Goal: Information Seeking & Learning: Learn about a topic

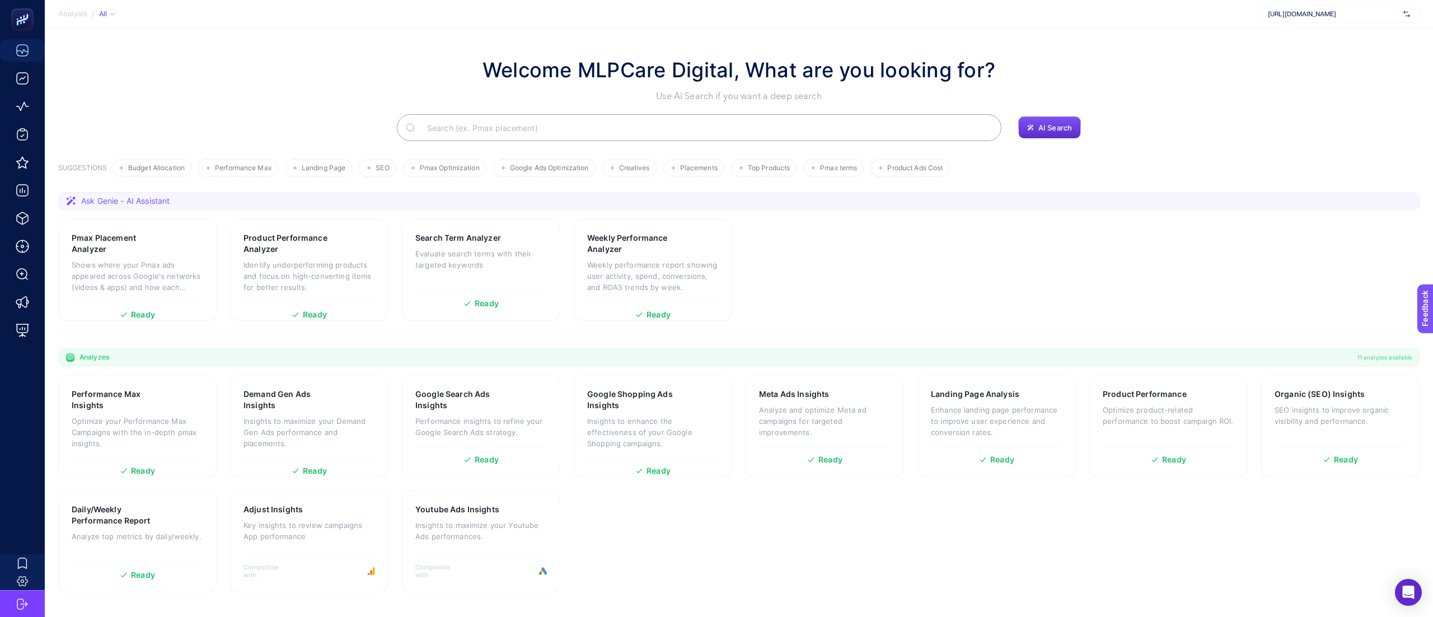
click at [884, 270] on section "Pmax Placement Analyzer Shows where your Pmax ads appeared across Google's netw…" at bounding box center [738, 270] width 1361 height 102
click at [917, 265] on section "Pmax Placement Analyzer Shows where your Pmax ads appeared across Google's netw…" at bounding box center [738, 270] width 1361 height 102
click at [663, 261] on p "Weekly performance report showing user activity, spend, conversions, and ROAS t…" at bounding box center [653, 276] width 132 height 34
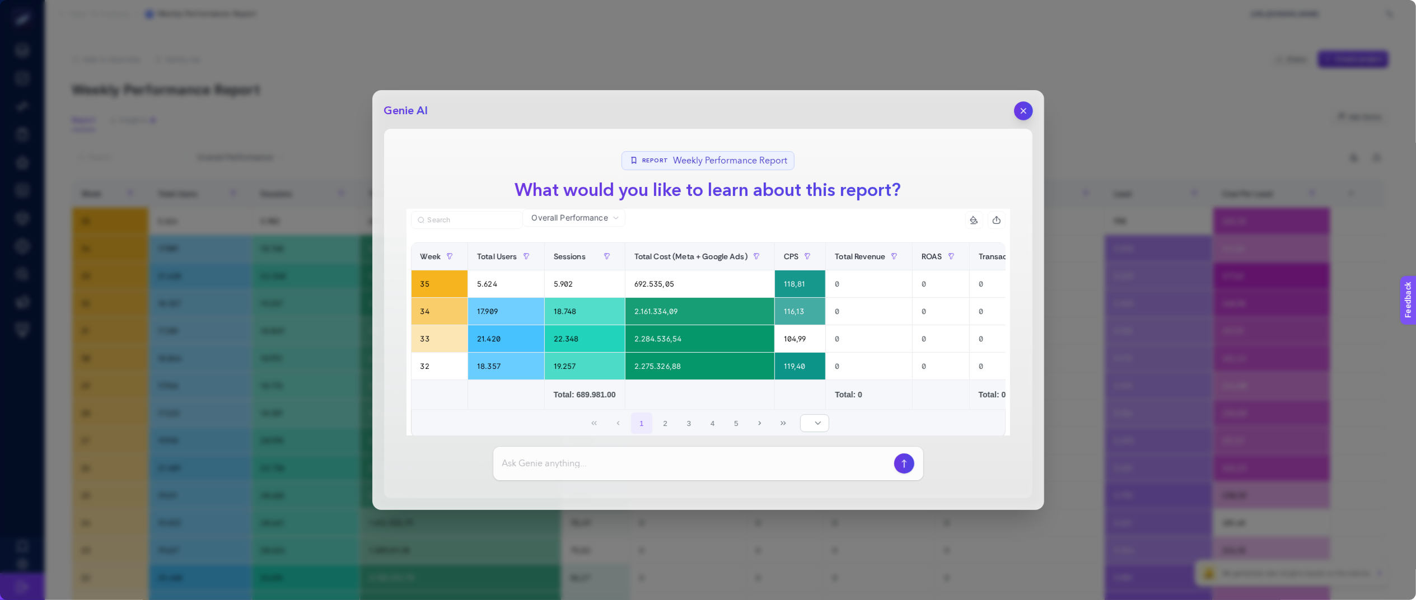
click at [1019, 109] on icon "button" at bounding box center [1023, 111] width 10 height 10
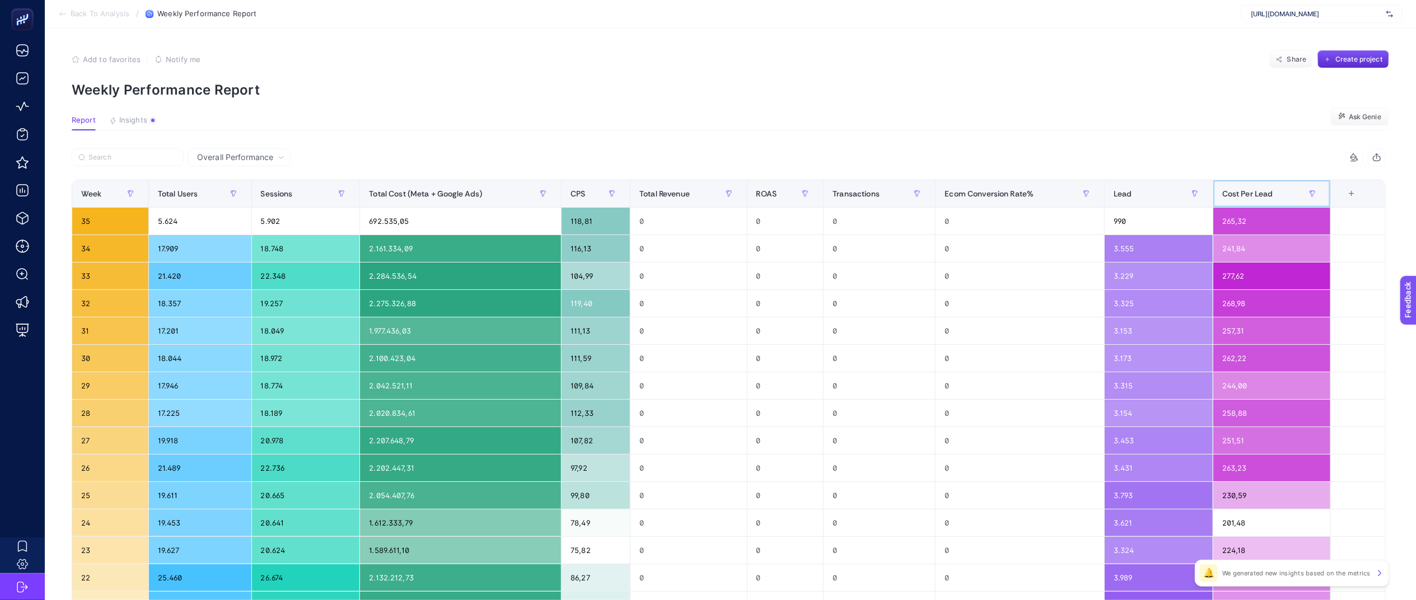
click at [1273, 191] on span "Cost Per Lead" at bounding box center [1247, 193] width 51 height 9
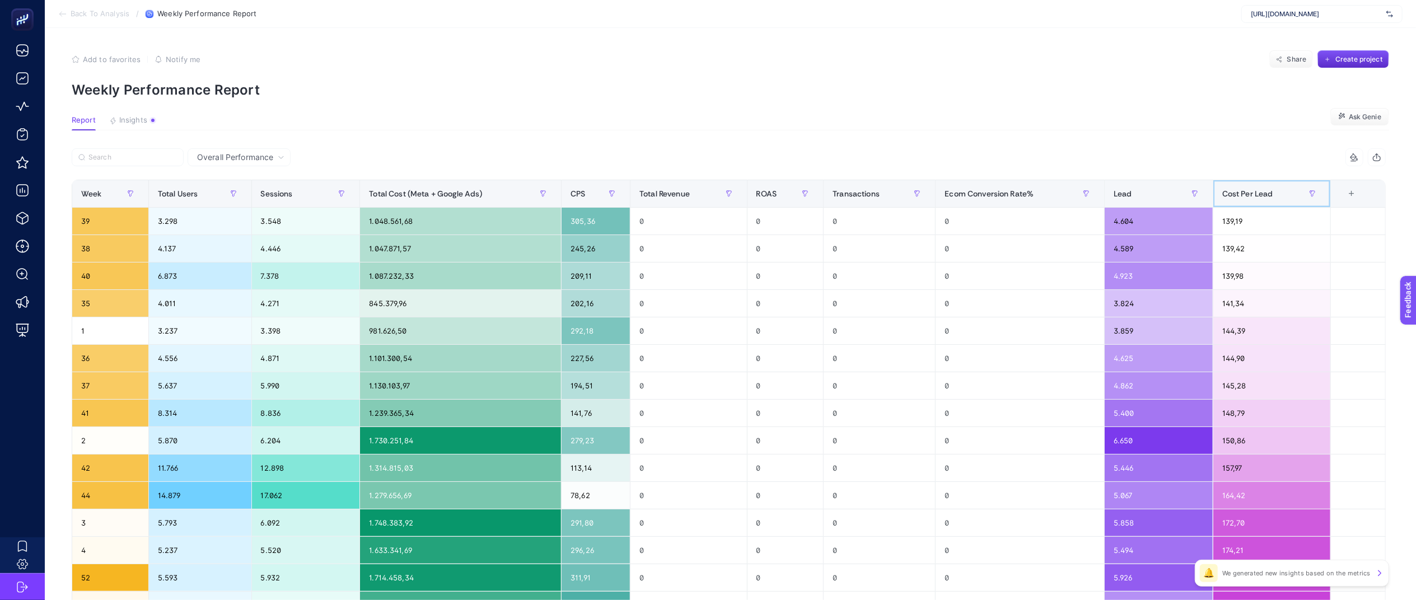
click at [1273, 191] on span "Cost Per Lead" at bounding box center [1247, 193] width 51 height 9
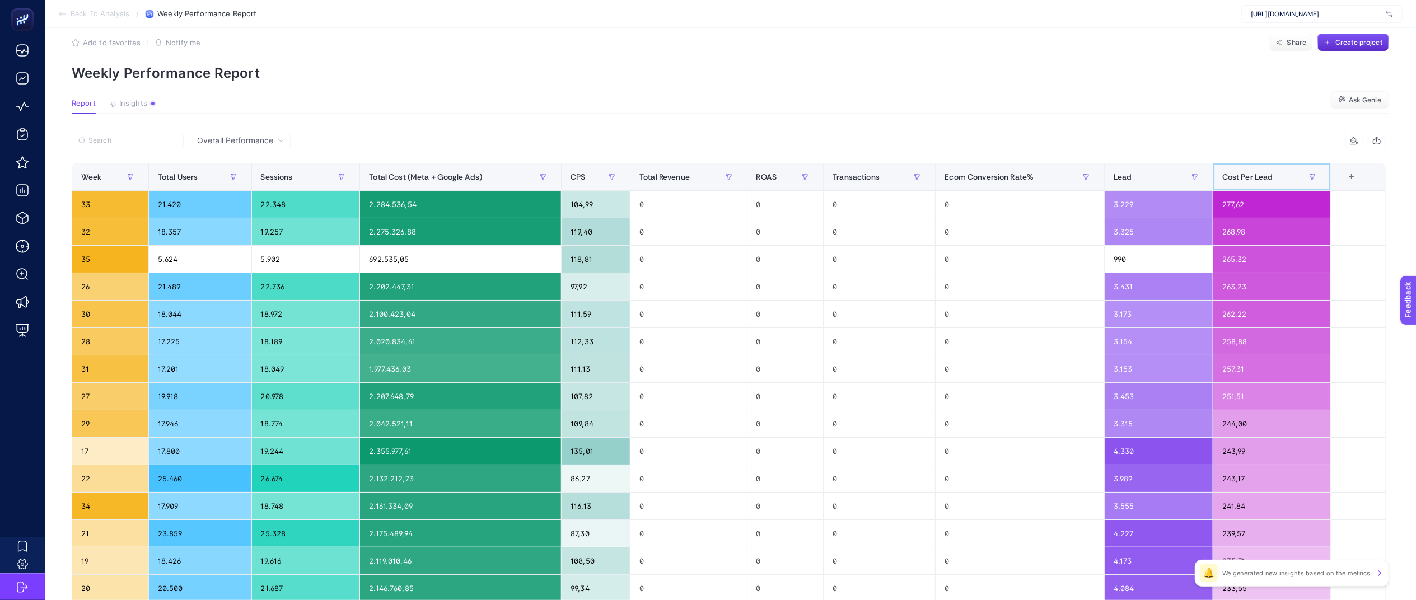
scroll to position [17, 0]
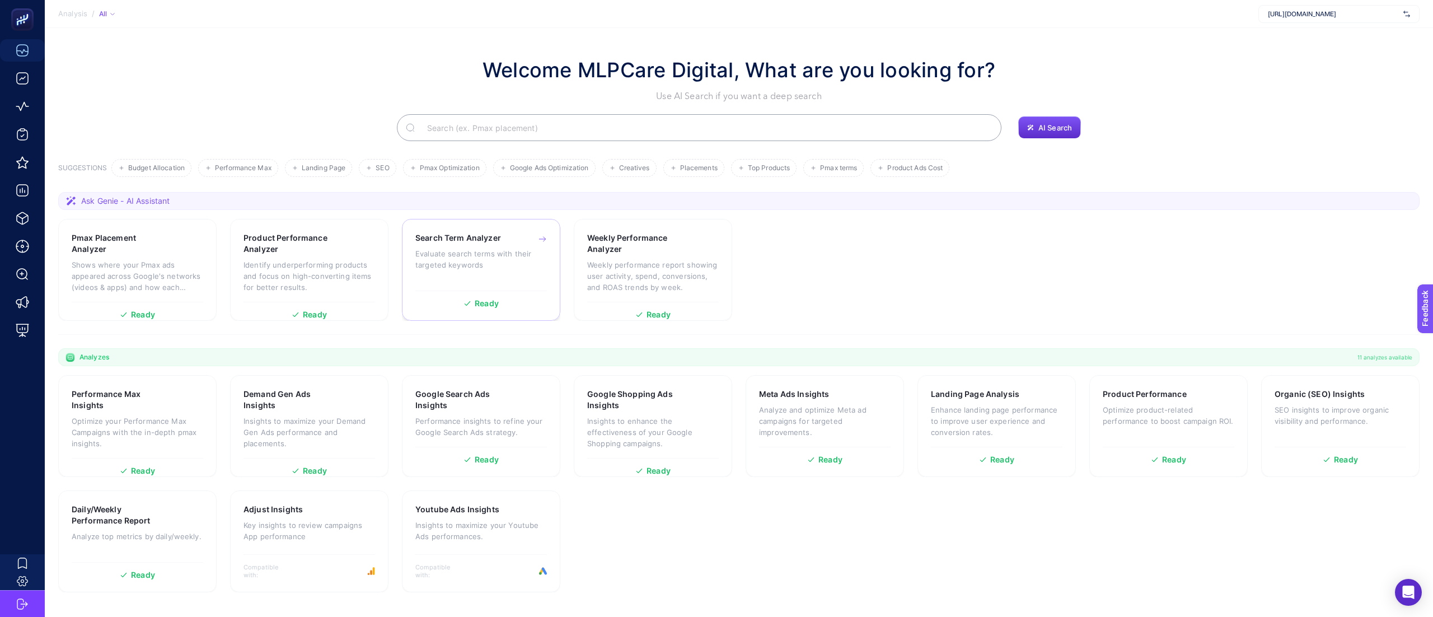
click at [505, 264] on p "Evaluate search terms with their targeted keywords" at bounding box center [481, 259] width 132 height 22
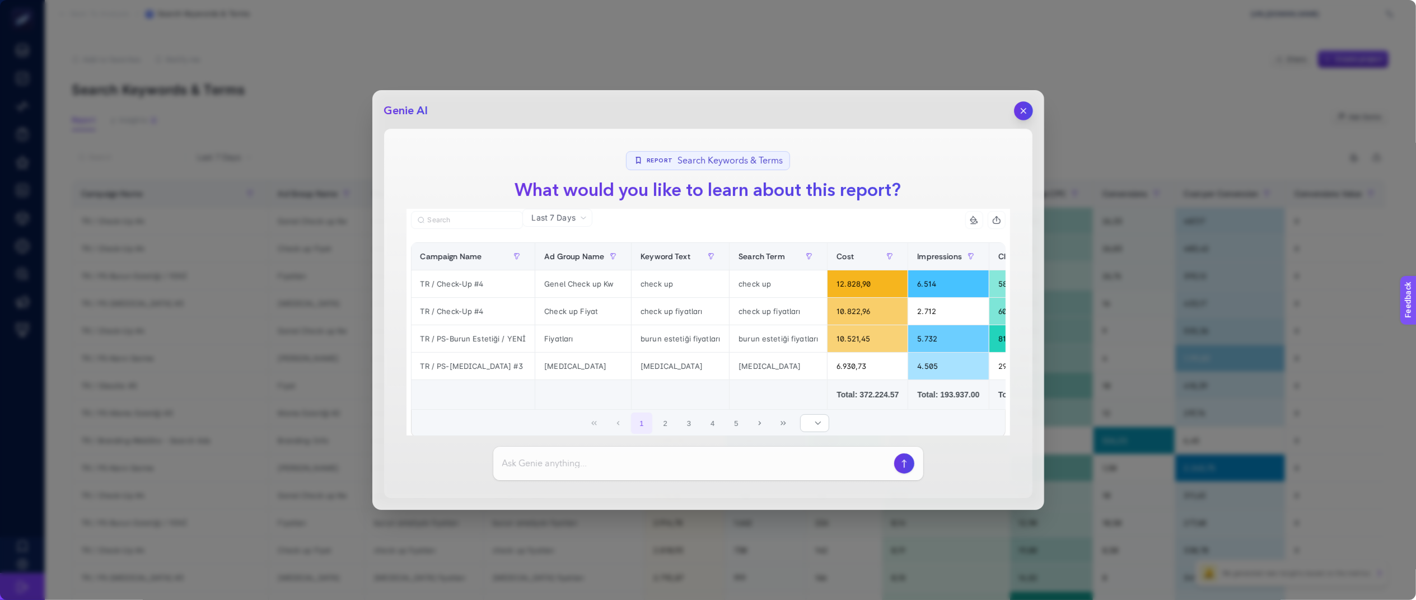
click at [1019, 106] on icon "button" at bounding box center [1023, 111] width 10 height 10
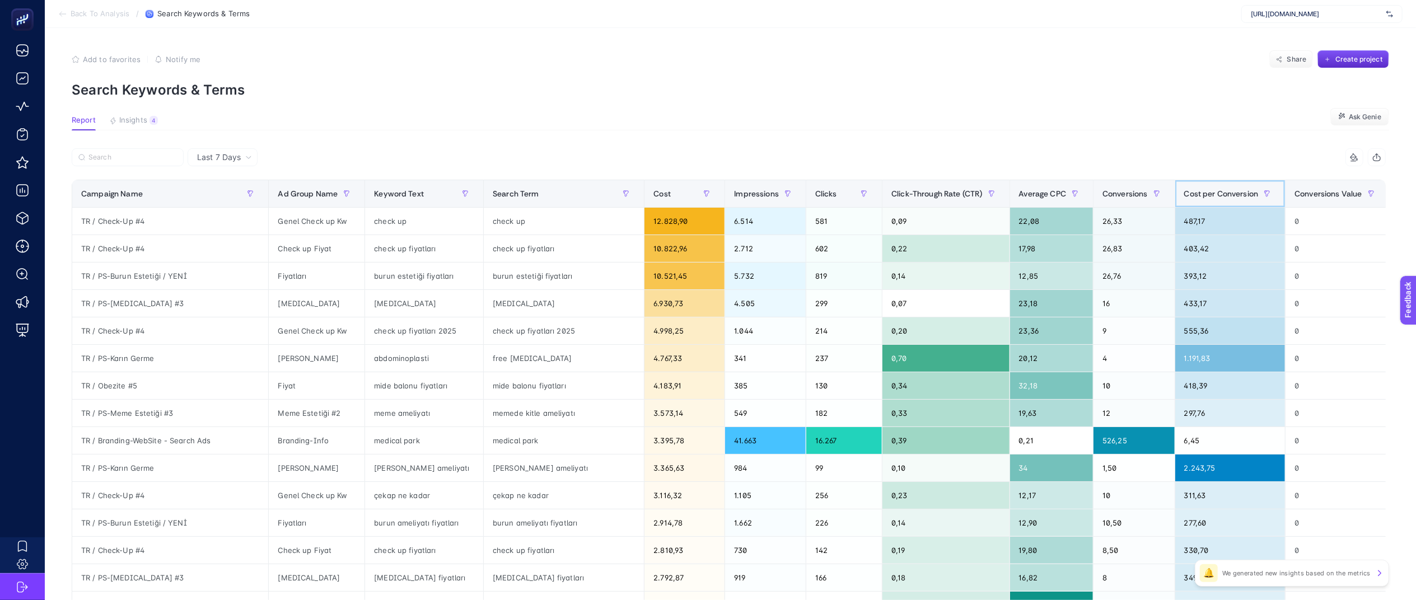
click at [1184, 190] on span "Cost per Conversion" at bounding box center [1221, 193] width 74 height 9
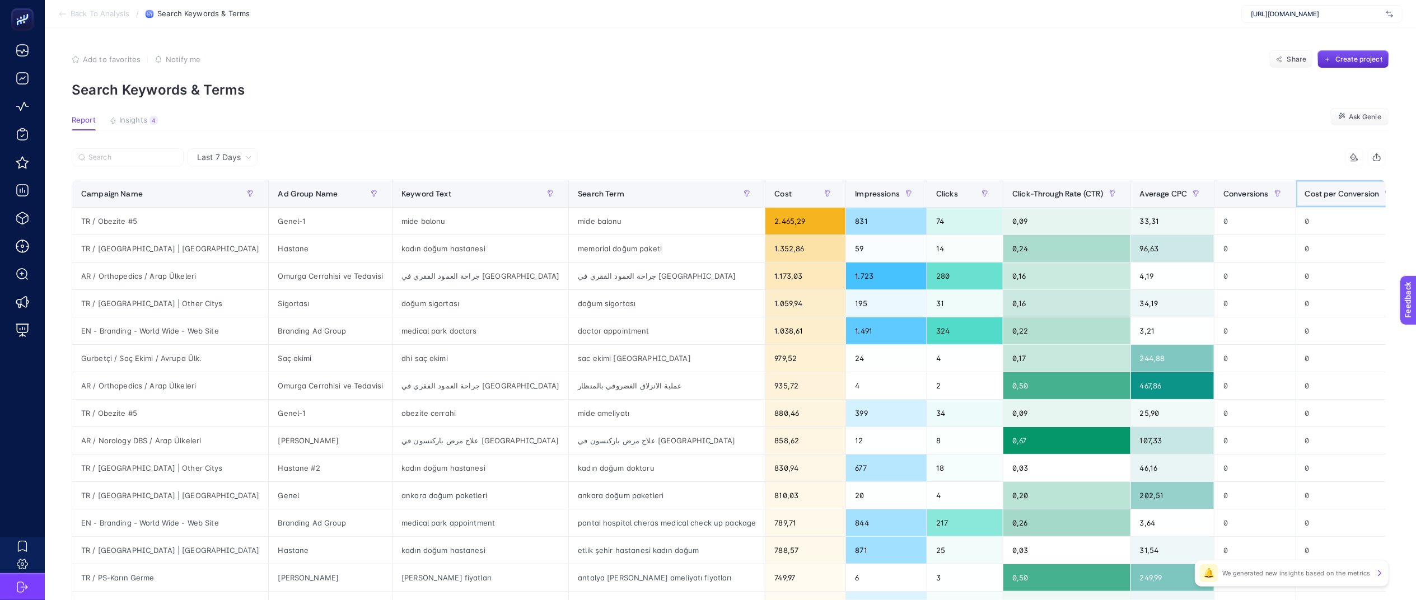
click at [1305, 190] on span "Cost per Conversion" at bounding box center [1342, 193] width 74 height 9
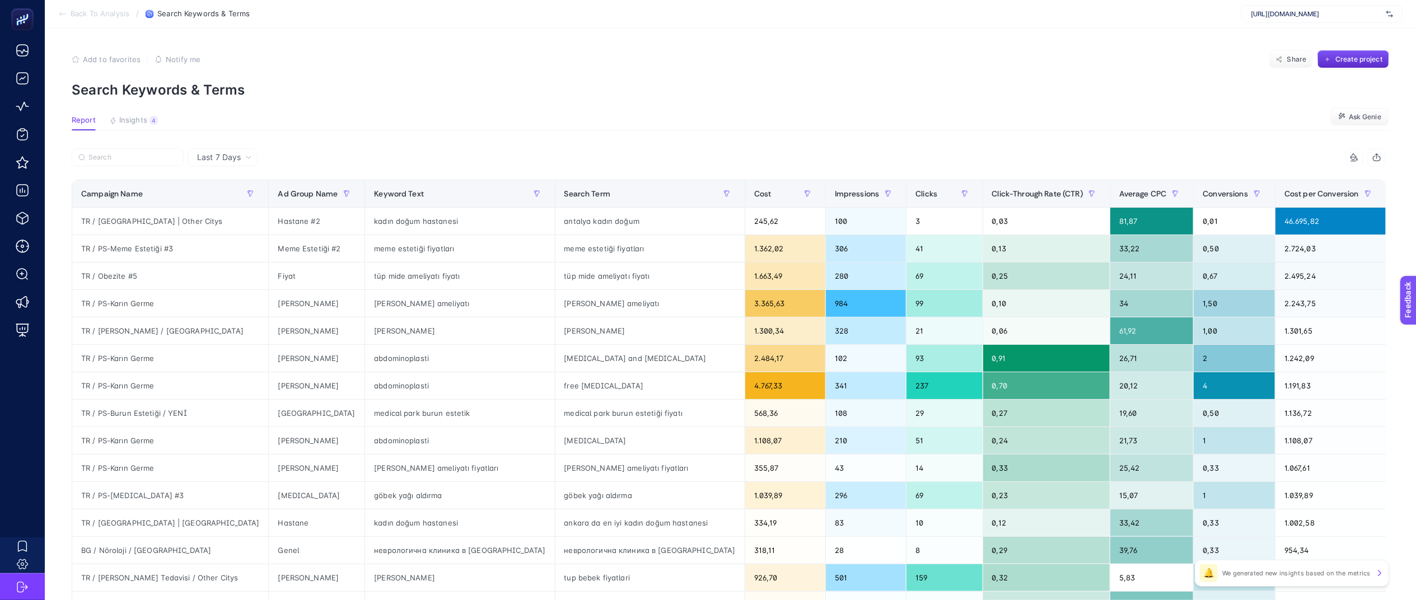
click at [1160, 139] on article "Add to favorites false Notify me Share Create project Search Keywords & Terms R…" at bounding box center [730, 465] width 1371 height 875
click at [1084, 110] on article "Add to favorites false Notify me Share Create project Search Keywords & Terms R…" at bounding box center [730, 465] width 1371 height 875
click at [863, 99] on article "Add to favorites false Notify me Share Create project Search Keywords & Terms R…" at bounding box center [730, 465] width 1371 height 875
click at [818, 92] on p "Search Keywords & Terms" at bounding box center [730, 90] width 1317 height 16
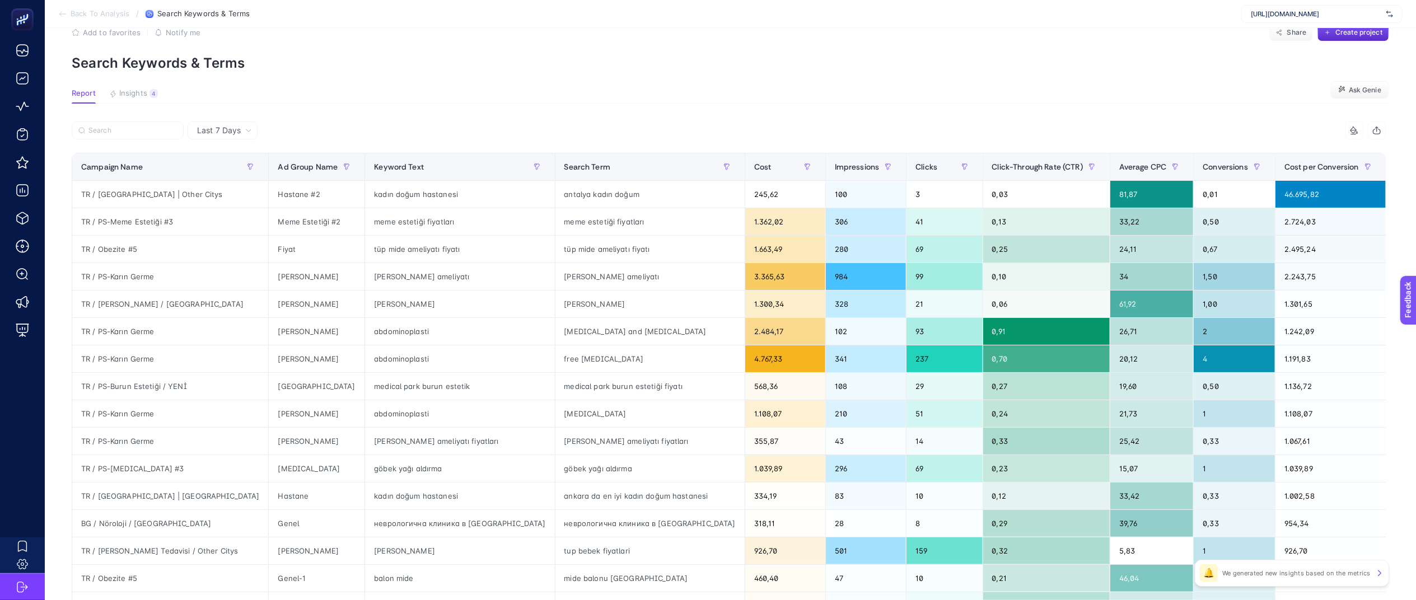
scroll to position [63, 0]
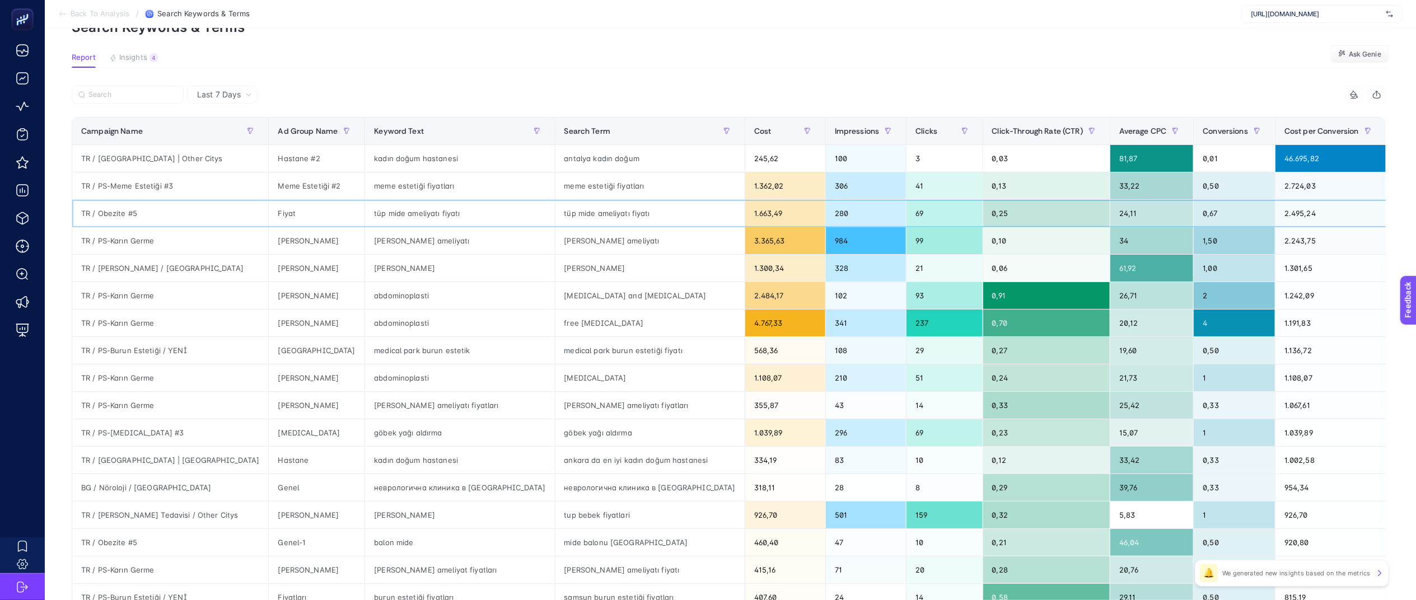
click at [983, 223] on div "0,25" at bounding box center [1046, 213] width 127 height 27
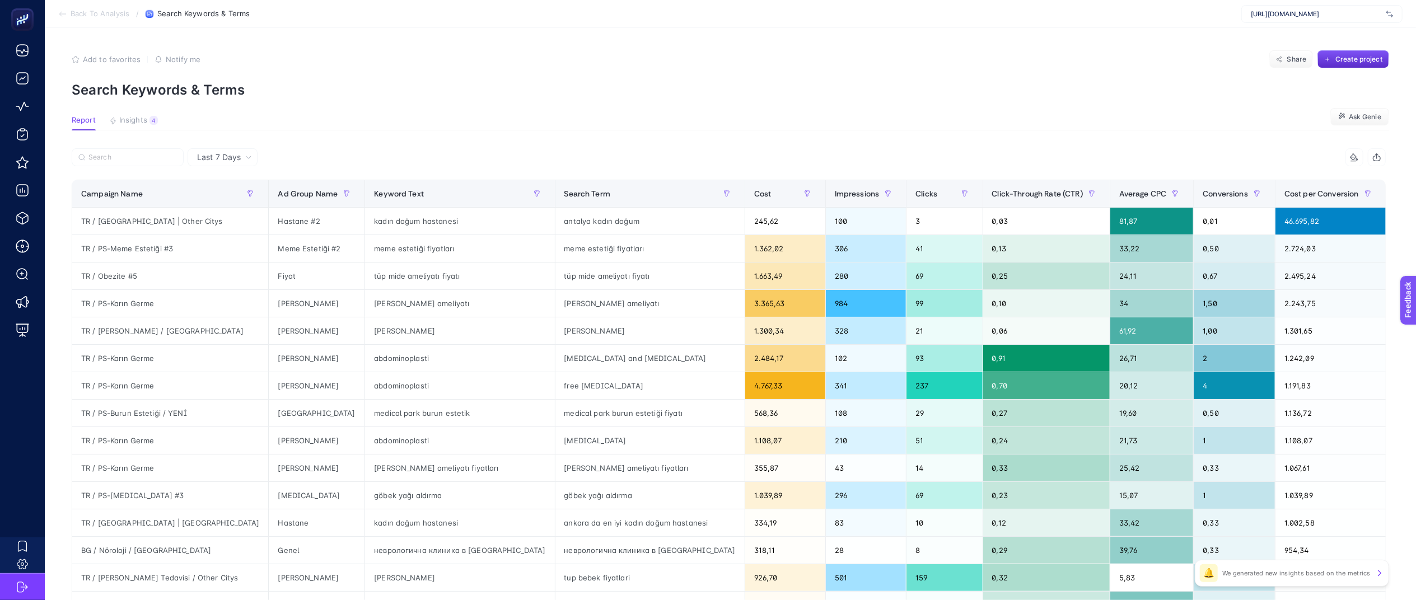
click at [979, 120] on section "Report Insights 4 We generated new insights based on the metrics Ask [PERSON_NA…" at bounding box center [730, 123] width 1317 height 15
click at [1275, 239] on div "2.724,03" at bounding box center [1330, 248] width 110 height 27
click at [933, 88] on p "Search Keywords & Terms" at bounding box center [730, 90] width 1317 height 16
click at [1071, 129] on section "Report Insights 4 We generated new insights based on the metrics Ask [PERSON_NA…" at bounding box center [730, 123] width 1317 height 15
click at [1047, 58] on div "Add to favorites false Notify me Share Create project" at bounding box center [730, 59] width 1317 height 18
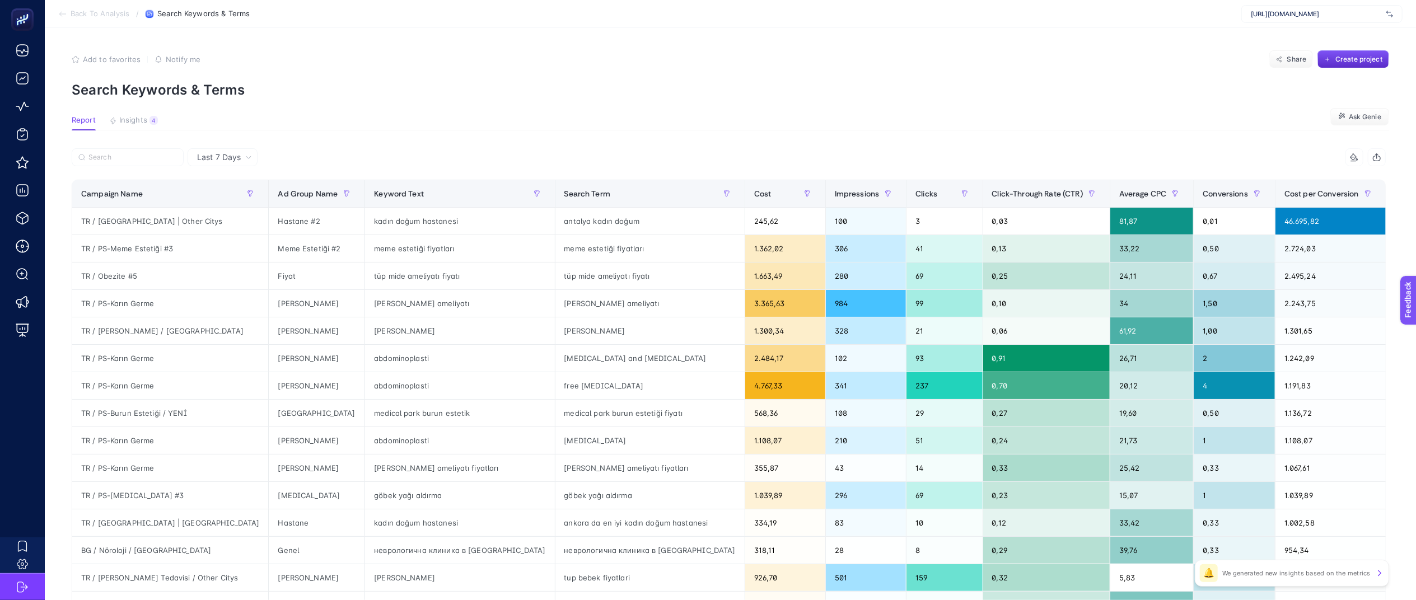
click at [639, 73] on section "Add to favorites false Notify me Share Create project Search Keywords & Terms" at bounding box center [730, 74] width 1317 height 48
click at [1134, 120] on section "Report Insights 4 We generated new insights based on the metrics Ask [PERSON_NA…" at bounding box center [730, 123] width 1317 height 15
click at [1106, 87] on p "Search Keywords & Terms" at bounding box center [730, 90] width 1317 height 16
click at [1055, 95] on p "Search Keywords & Terms" at bounding box center [730, 90] width 1317 height 16
click at [1028, 109] on article "Add to favorites false Notify me Share Create project Search Keywords & Terms R…" at bounding box center [730, 465] width 1371 height 875
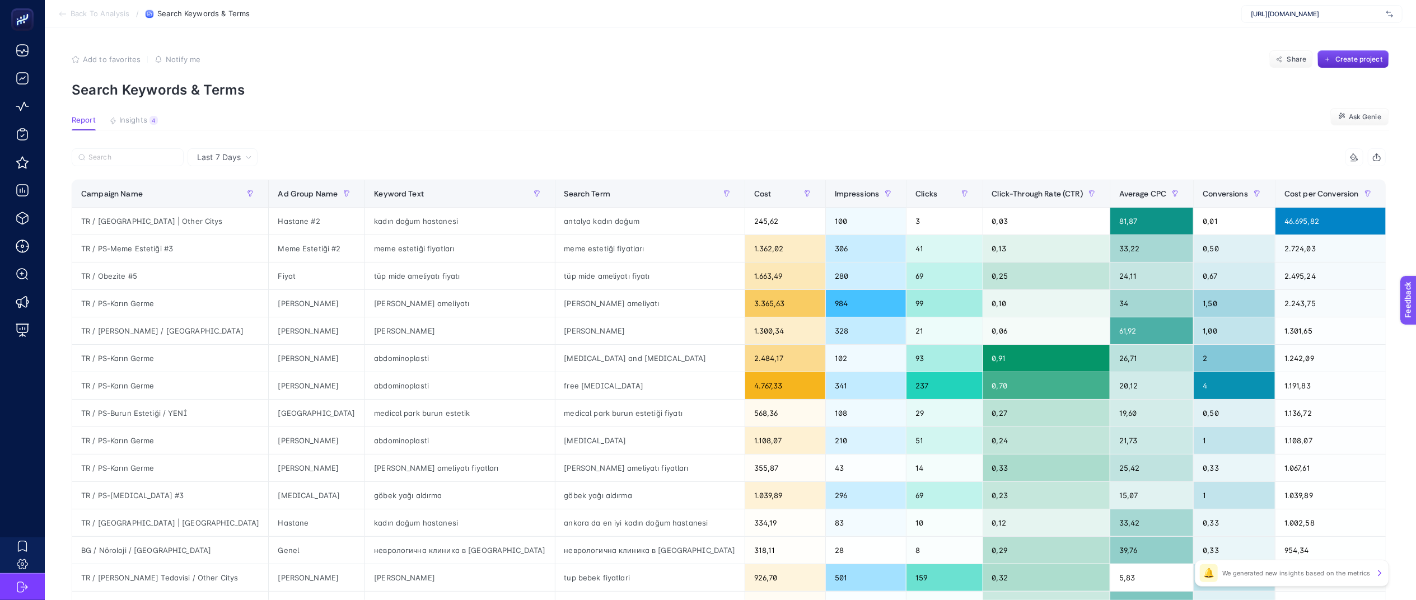
click at [1028, 75] on section "Add to favorites false Notify me Share Create project Search Keywords & Terms" at bounding box center [730, 74] width 1317 height 48
